Goal: Find contact information: Find contact information

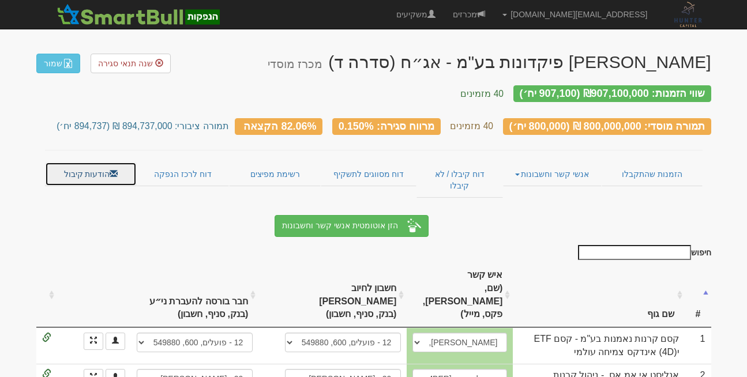
click at [91, 162] on link "הודעות קיבול" at bounding box center [91, 174] width 92 height 24
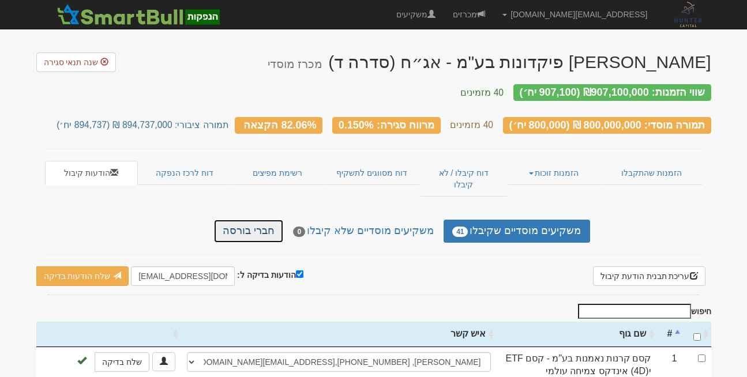
click at [265, 220] on link "חברי בורסה" at bounding box center [248, 231] width 69 height 23
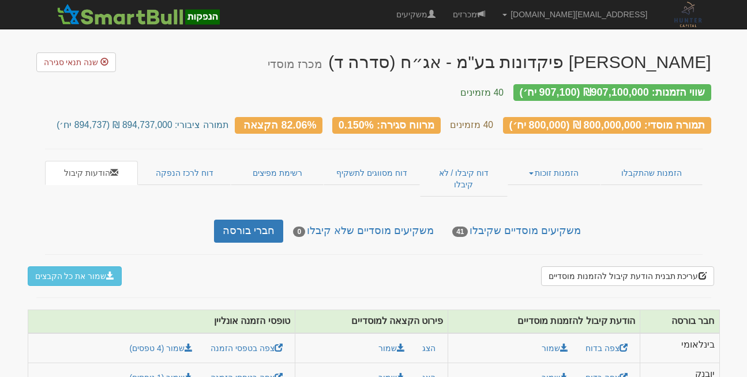
scroll to position [6, 0]
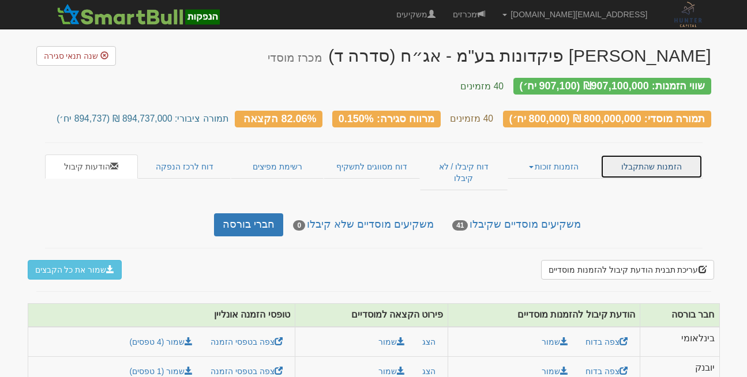
click at [647, 156] on link "הזמנות שהתקבלו" at bounding box center [652, 167] width 102 height 24
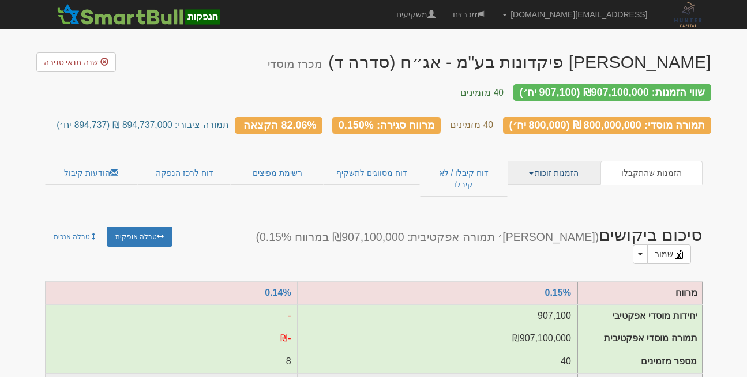
click at [546, 161] on link "הזמנות זוכות" at bounding box center [554, 173] width 93 height 24
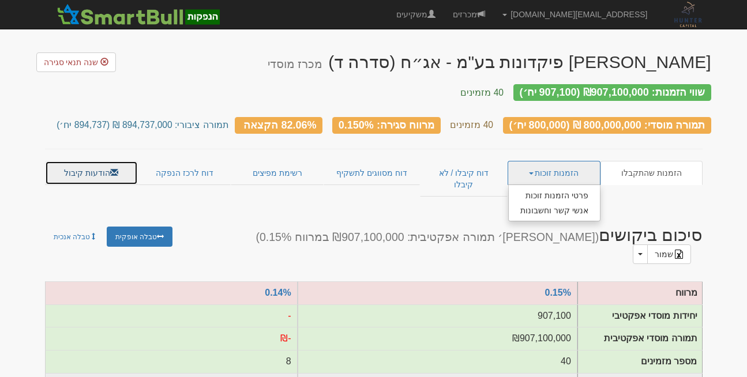
click at [80, 165] on link "הודעות קיבול" at bounding box center [91, 173] width 93 height 24
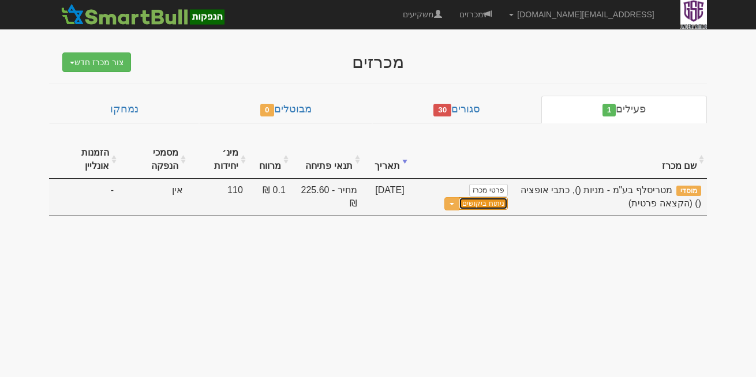
click at [492, 202] on link "ניתוח ביקושים" at bounding box center [483, 203] width 48 height 13
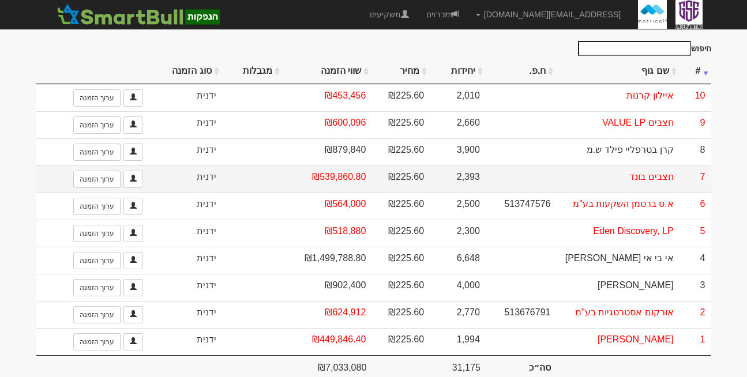
scroll to position [670, 0]
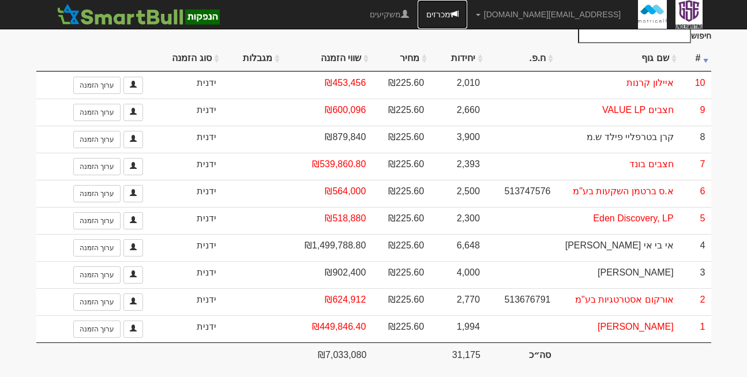
click at [467, 9] on link "מכרזים" at bounding box center [443, 14] width 50 height 29
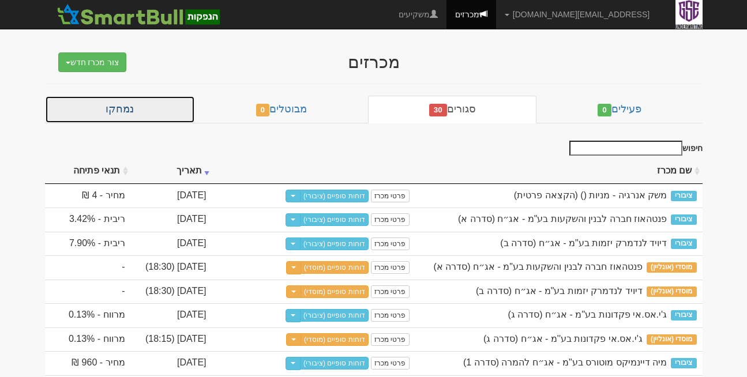
click at [119, 98] on link "נמחקו" at bounding box center [120, 110] width 150 height 28
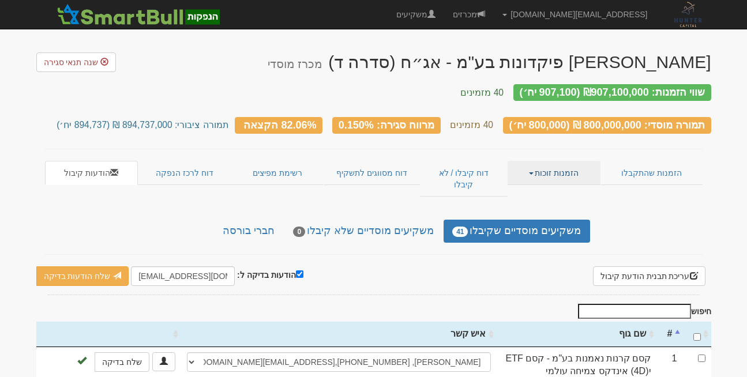
click at [567, 161] on link "הזמנות זוכות" at bounding box center [554, 173] width 93 height 24
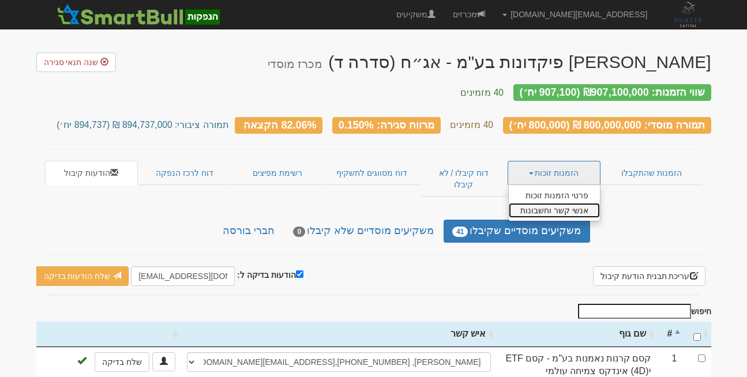
click at [567, 203] on link "אנשי קשר וחשבונות" at bounding box center [554, 210] width 91 height 15
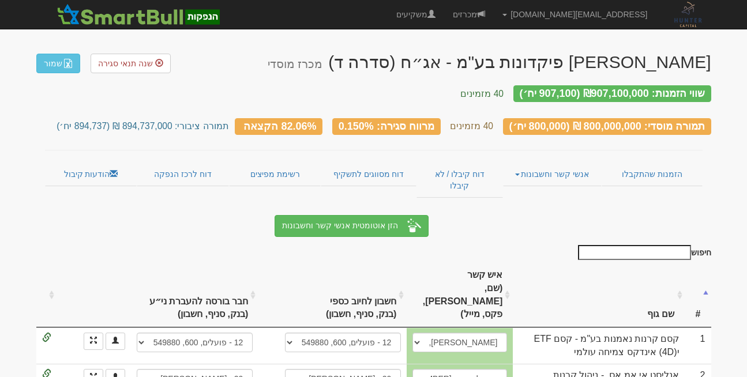
click at [620, 245] on input "חיפוש" at bounding box center [634, 252] width 113 height 15
click at [626, 245] on input "קסם" at bounding box center [634, 252] width 113 height 15
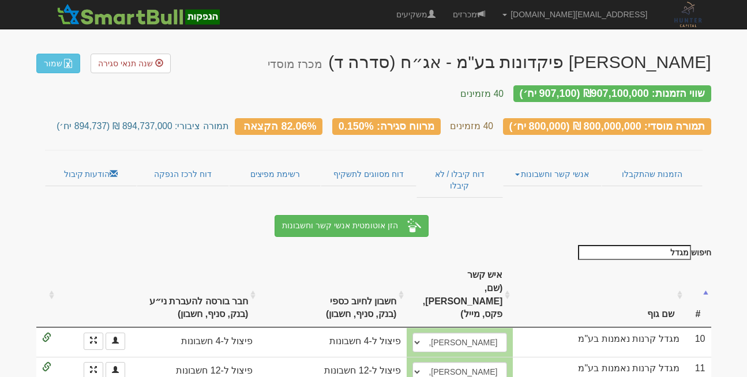
click at [628, 245] on input "מגדל" at bounding box center [634, 252] width 113 height 15
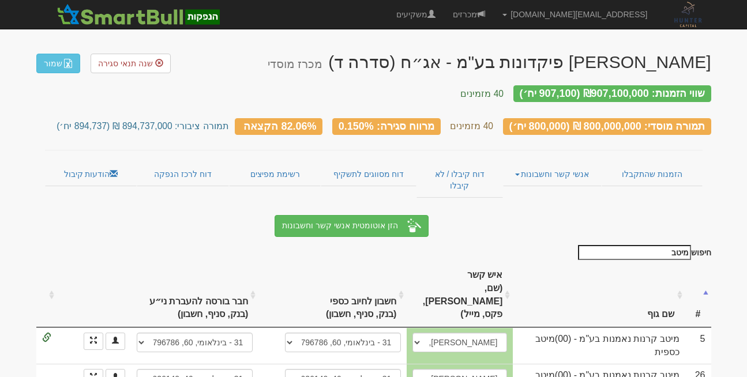
scroll to position [16, 0]
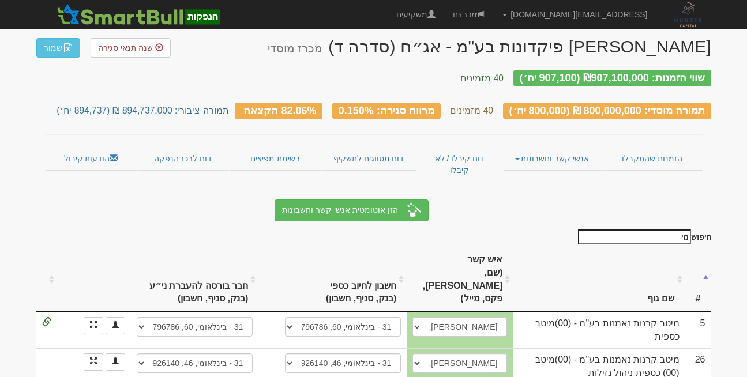
type input "מ"
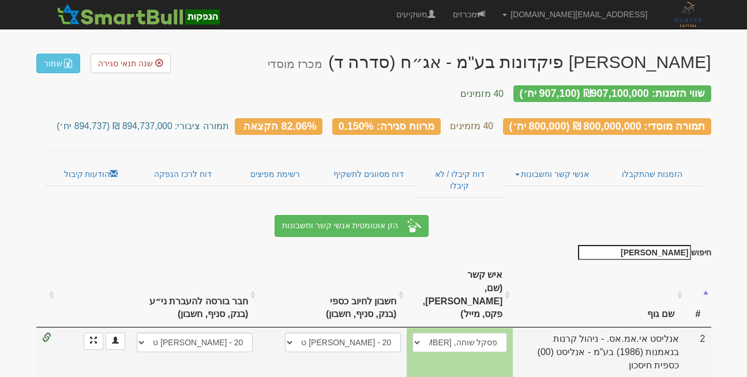
scroll to position [22, 0]
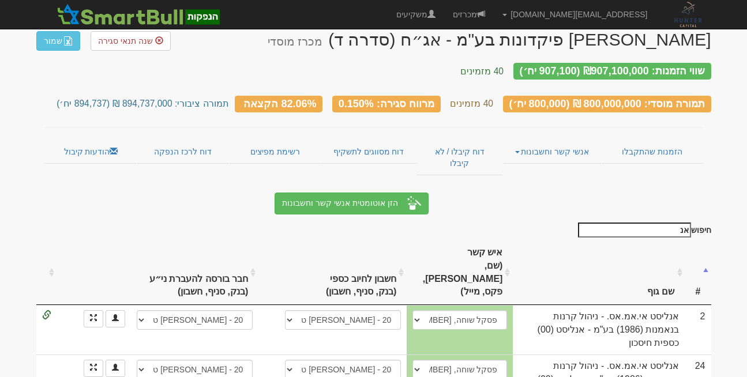
type input "א"
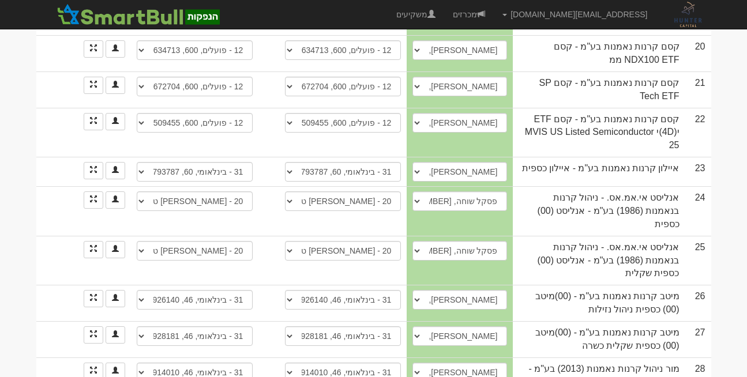
scroll to position [981, 0]
